Goal: Task Accomplishment & Management: Use online tool/utility

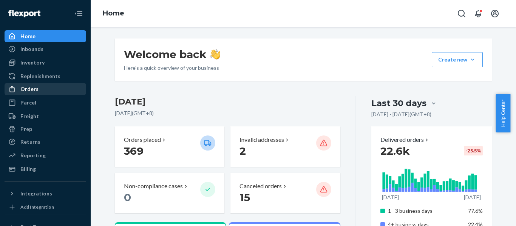
click at [36, 92] on div "Orders" at bounding box center [29, 89] width 18 height 8
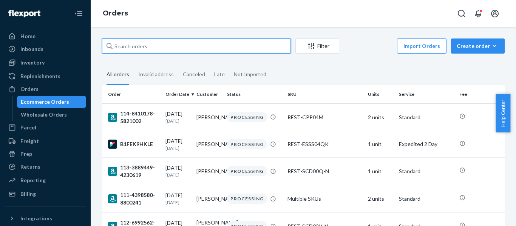
click at [166, 46] on input "text" at bounding box center [196, 46] width 189 height 15
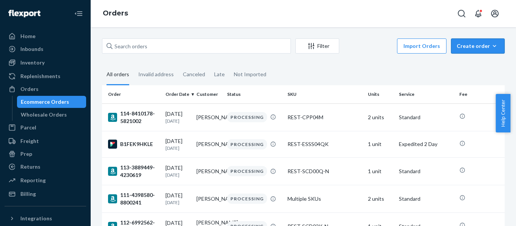
click at [476, 45] on div "Create order" at bounding box center [477, 46] width 42 height 8
click at [475, 64] on span "Ecommerce order" at bounding box center [482, 64] width 47 height 5
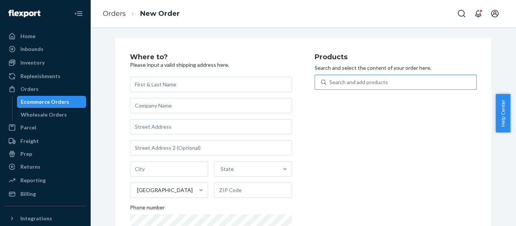
click at [349, 83] on div "Search and add products" at bounding box center [358, 83] width 59 height 8
click at [330, 83] on input "Search and add products" at bounding box center [329, 83] width 1 height 8
paste input "SCD06K"
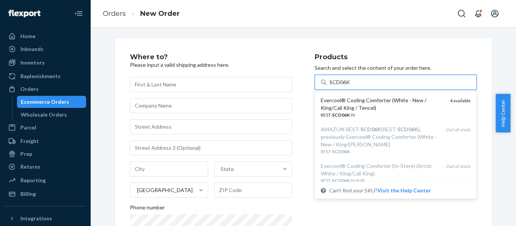
type input "SCD06K"
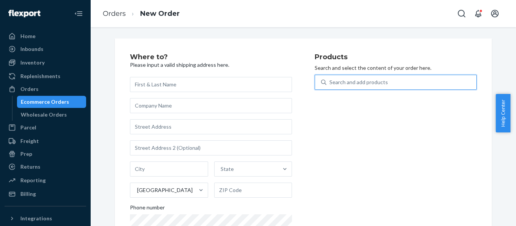
paste input "SCD03Q"
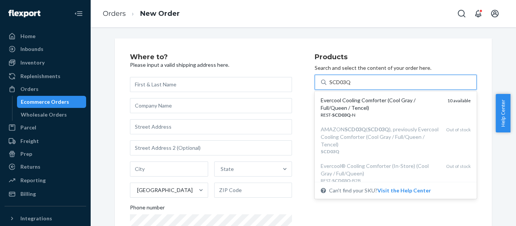
type input "SCD03Q"
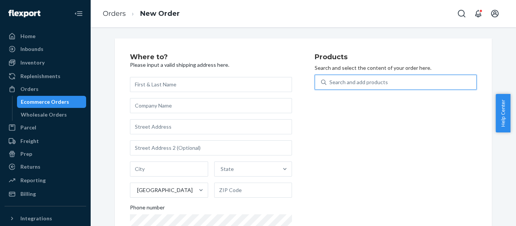
paste input "SCD06K"
type input "SCD06K"
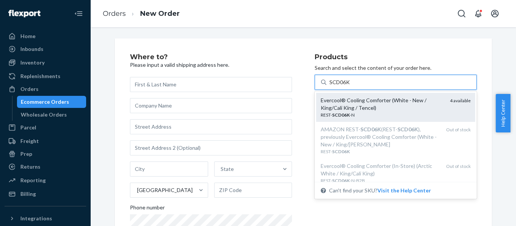
click at [376, 106] on div "Evercool® Cooling Comforter (White - New / King/Cali King / Tencel)" at bounding box center [382, 104] width 123 height 15
click at [350, 86] on input "SCD06K" at bounding box center [339, 83] width 21 height 8
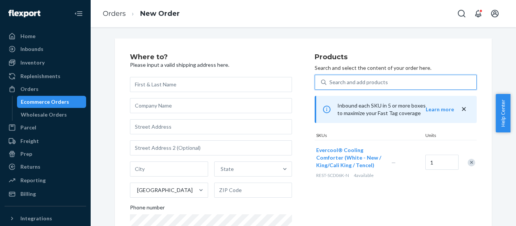
drag, startPoint x: 460, startPoint y: 109, endPoint x: 441, endPoint y: 105, distance: 19.2
click at [460, 109] on icon "close" at bounding box center [464, 109] width 8 height 8
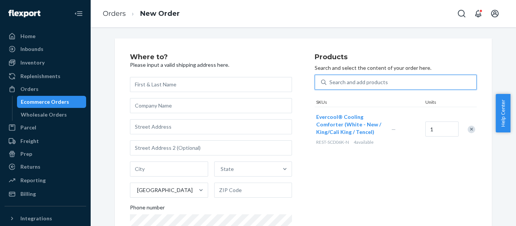
click at [356, 79] on div "Search and add products" at bounding box center [358, 83] width 59 height 8
click at [330, 79] on input "0 results available. Use Up and Down to choose options, press Enter to select t…" at bounding box center [329, 83] width 1 height 8
paste input "SCD03Q"
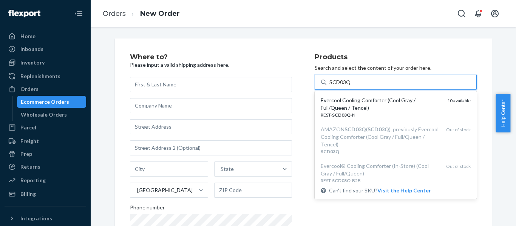
type input "SCD03Q"
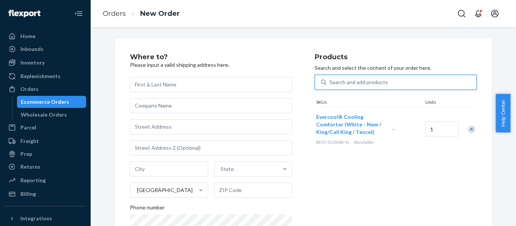
paste input "REST-SCD03T"
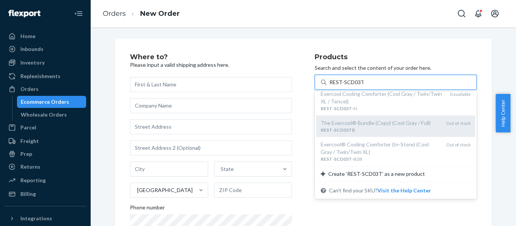
scroll to position [8, 0]
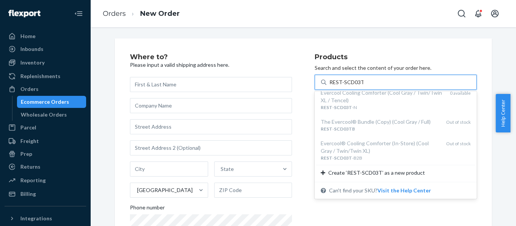
type input "REST-SCD03T"
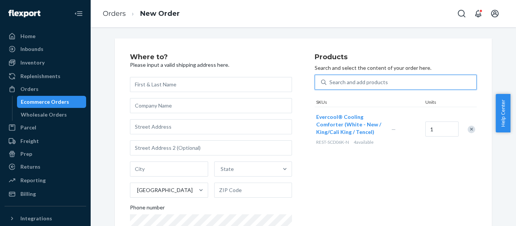
paste input "REST-SCD07T-N"
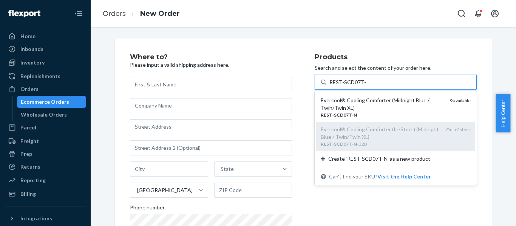
type input "REST-SCD07T"
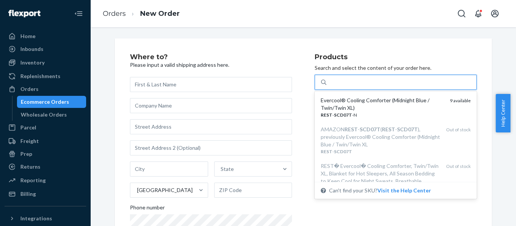
click at [367, 81] on div "REST-SCD07T" at bounding box center [401, 83] width 150 height 14
click at [363, 81] on input "option undefined focused, 1 of 4. 4 results available for search term REST-SCD0…" at bounding box center [346, 83] width 34 height 8
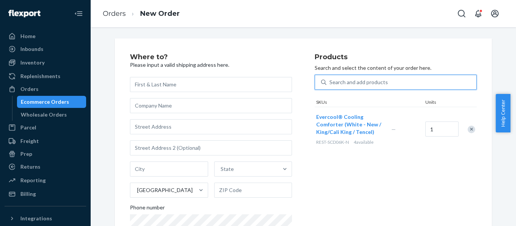
drag, startPoint x: 468, startPoint y: 130, endPoint x: 412, endPoint y: 105, distance: 62.0
click at [467, 129] on div "Remove Item" at bounding box center [471, 130] width 8 height 8
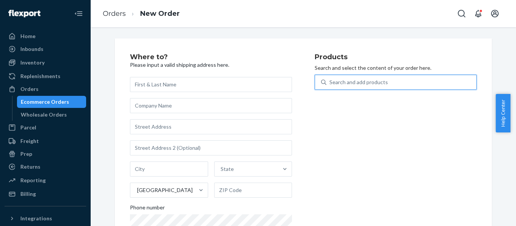
click at [344, 80] on div "Search and add products" at bounding box center [358, 83] width 59 height 8
click at [330, 80] on input "0 results available. Use Up and Down to choose options, press Enter to select t…" at bounding box center [329, 83] width 1 height 8
paste input "REST-SCD07T-N"
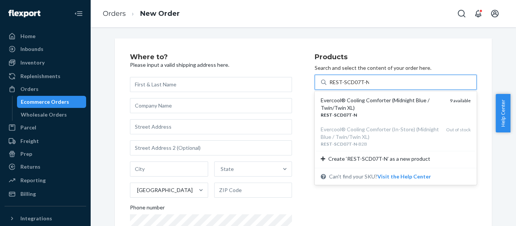
type input "REST-SCD07T-N"
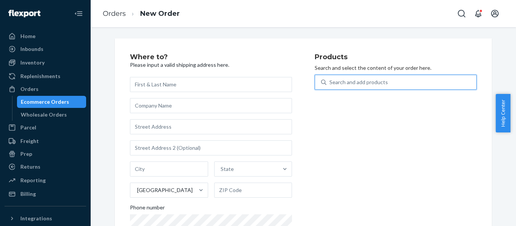
paste input "REST-SCD03T"
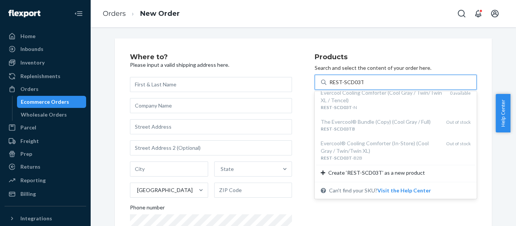
type input "REST-SCD03T"
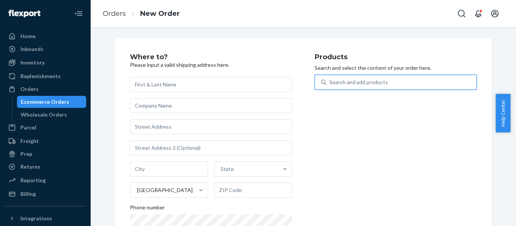
paste input "SCD07Q"
type input "SCD07Q"
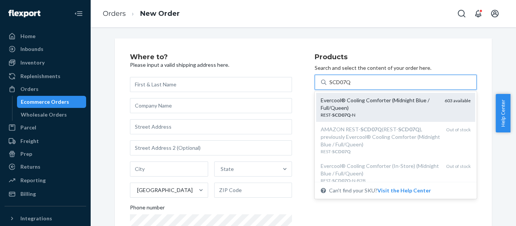
click at [369, 109] on div "Evercool® Cooling Comforter (Midnight Blue / Full/Queen)" at bounding box center [380, 104] width 118 height 15
click at [351, 86] on input "SCD07Q" at bounding box center [340, 83] width 22 height 8
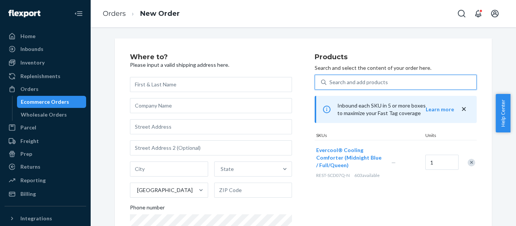
click at [462, 109] on icon "close" at bounding box center [464, 109] width 8 height 8
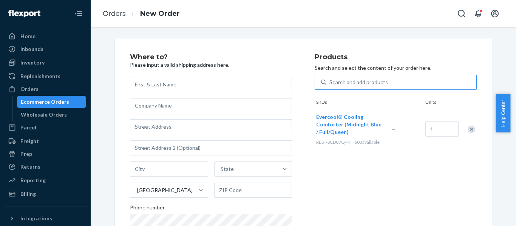
drag, startPoint x: 467, startPoint y: 128, endPoint x: 423, endPoint y: 111, distance: 46.8
click at [467, 128] on div "Remove Item" at bounding box center [471, 130] width 8 height 8
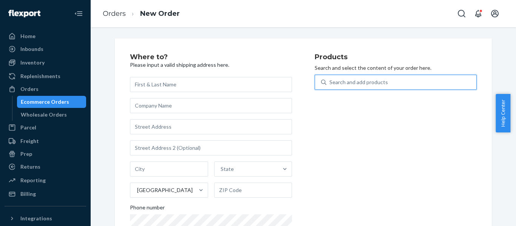
click at [344, 81] on div "Search and add products" at bounding box center [358, 83] width 59 height 8
click at [330, 81] on input "0 results available. Use Up and Down to choose options, press Enter to select t…" at bounding box center [329, 83] width 1 height 8
paste input "REST-ESSS02QK"
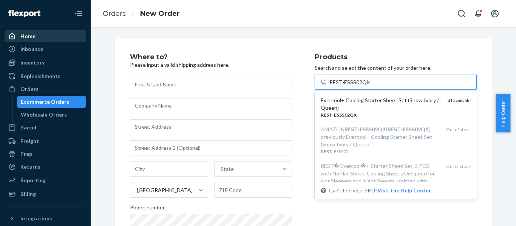
type input "REST-ESSS02QK"
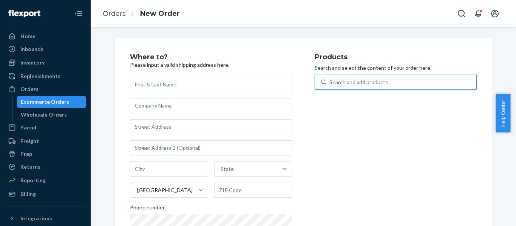
paste input "REST-ESSS02QK"
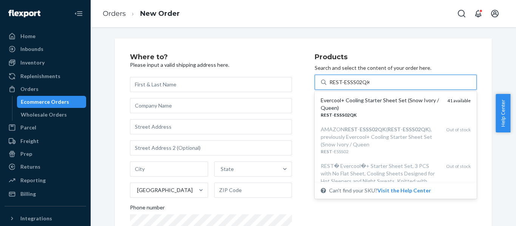
type input "REST-ESSS02QK"
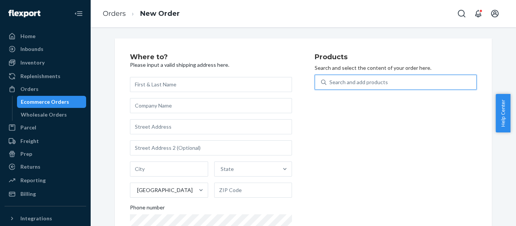
paste input "SCD08K"
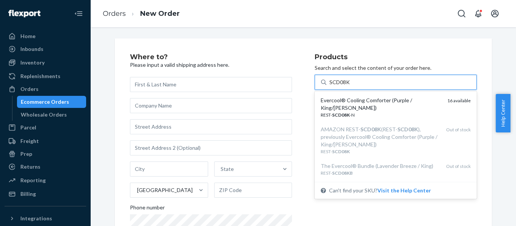
type input "SCD08K"
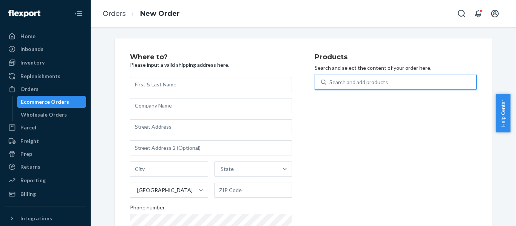
paste input "REST-ITS07FQD"
type input "REST-ITS07FQD"
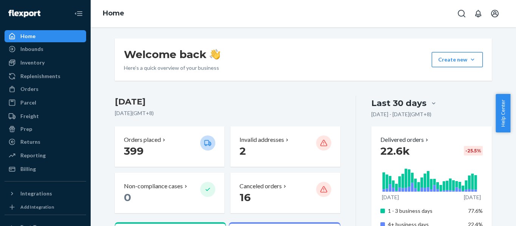
click at [472, 59] on button "Create new Create new inbound Create new order Create new product" at bounding box center [457, 59] width 51 height 15
click at [461, 94] on span "Create new order" at bounding box center [463, 93] width 48 height 5
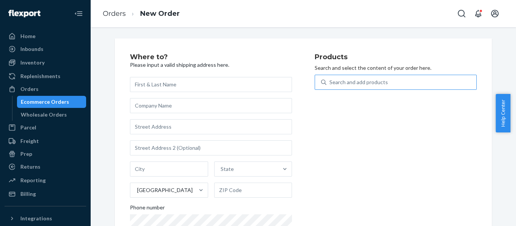
click at [354, 83] on div "Search and add products" at bounding box center [358, 83] width 59 height 8
click at [330, 83] on input "Search and add products" at bounding box center [329, 83] width 1 height 8
paste input "REST-ITS07FQD"
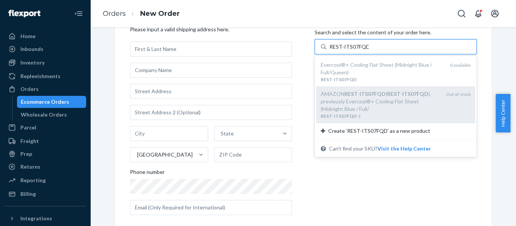
scroll to position [46, 0]
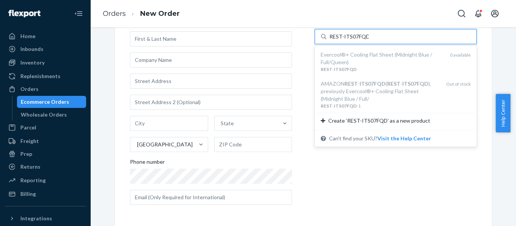
type input "REST-ITS07FQD"
